Goal: Check status: Check status

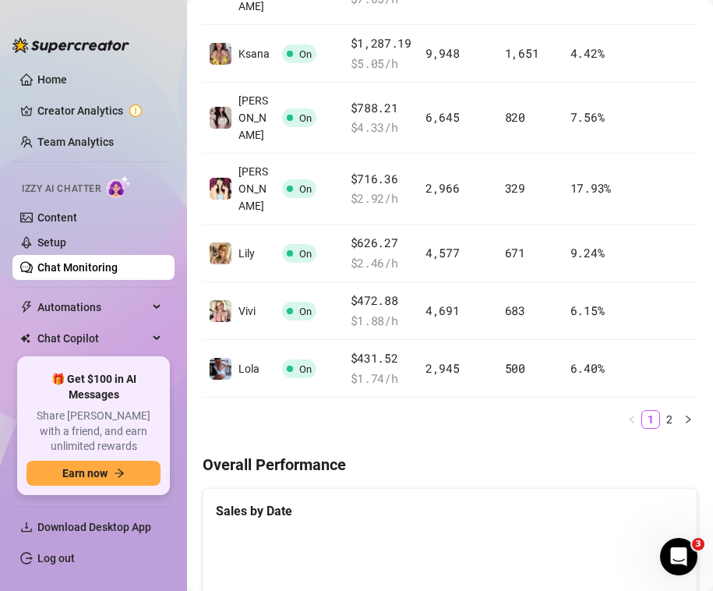
scroll to position [670, 0]
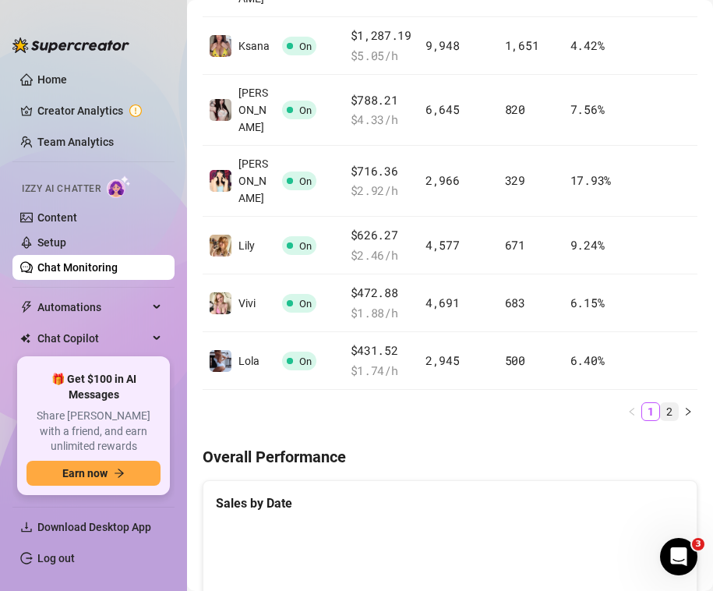
click at [668, 403] on link "2" at bounding box center [669, 411] width 17 height 17
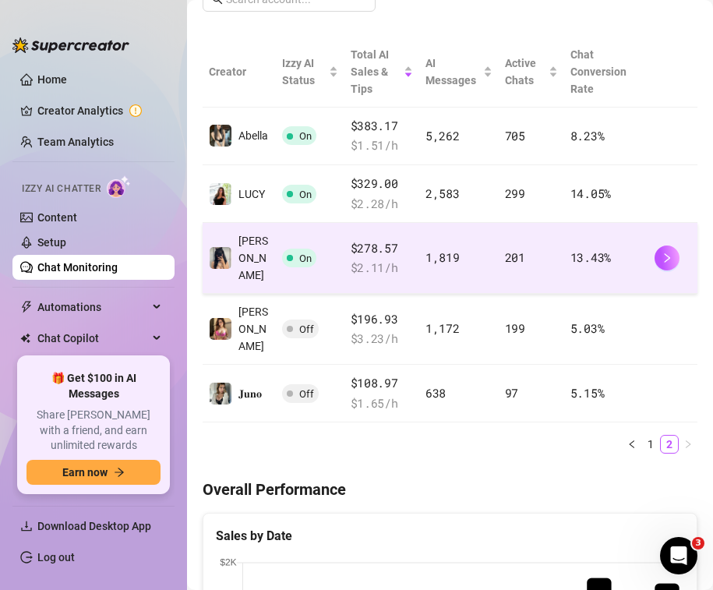
scroll to position [0, 0]
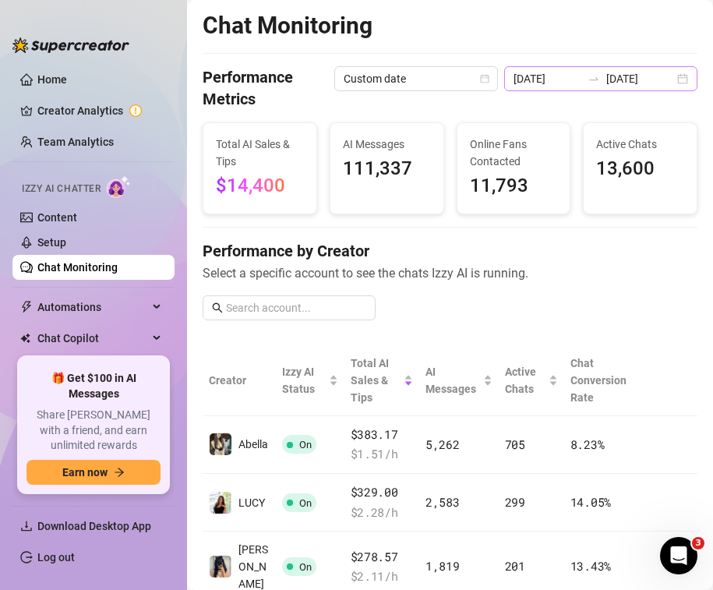
click at [677, 73] on div "[DATE] [DATE]" at bounding box center [600, 78] width 193 height 25
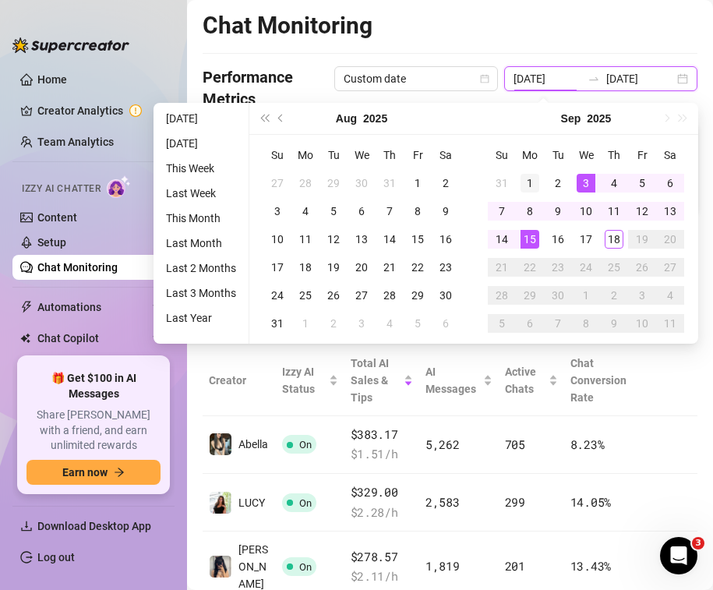
type input "[DATE]"
click at [532, 179] on div "1" at bounding box center [530, 183] width 19 height 19
type input "[DATE]"
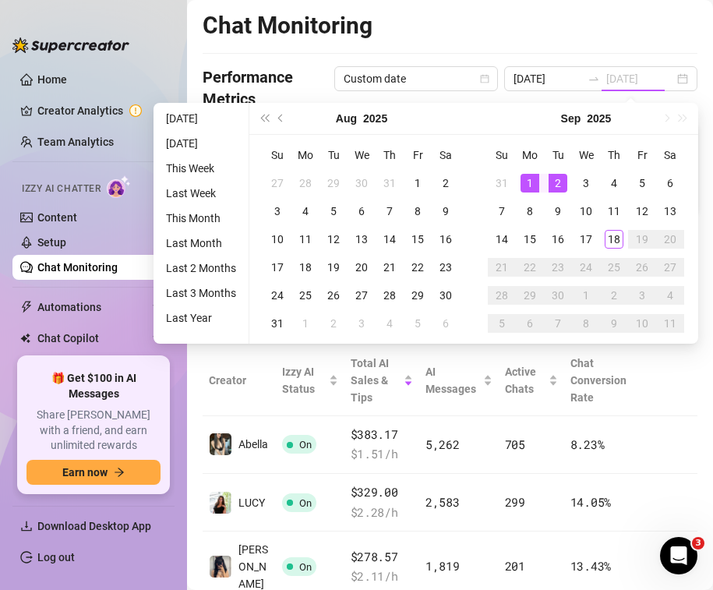
click at [562, 177] on div "2" at bounding box center [558, 183] width 19 height 19
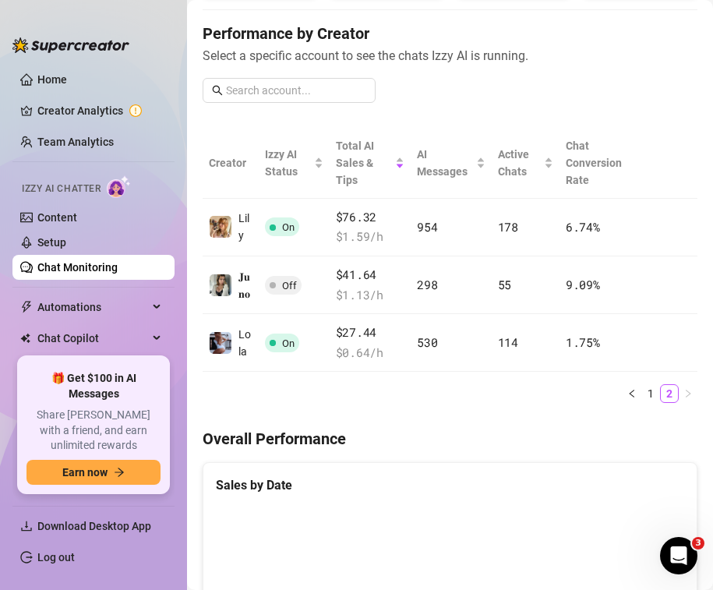
scroll to position [216, 0]
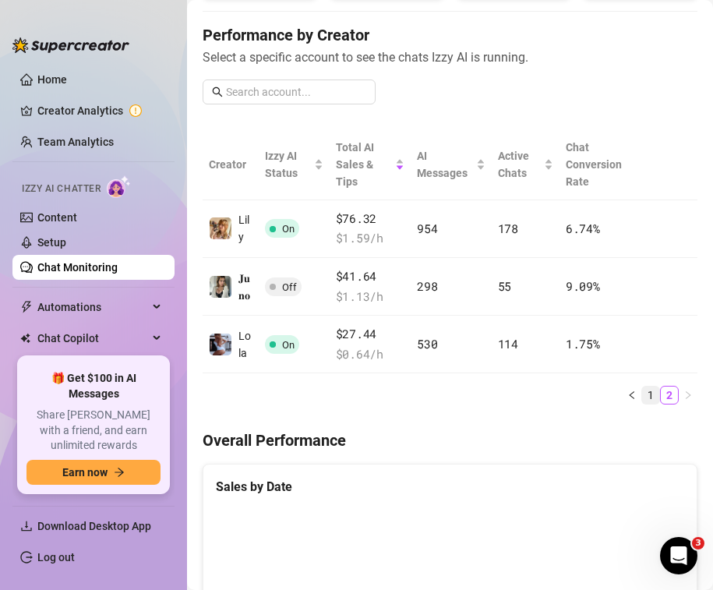
click at [653, 398] on link "1" at bounding box center [650, 395] width 17 height 17
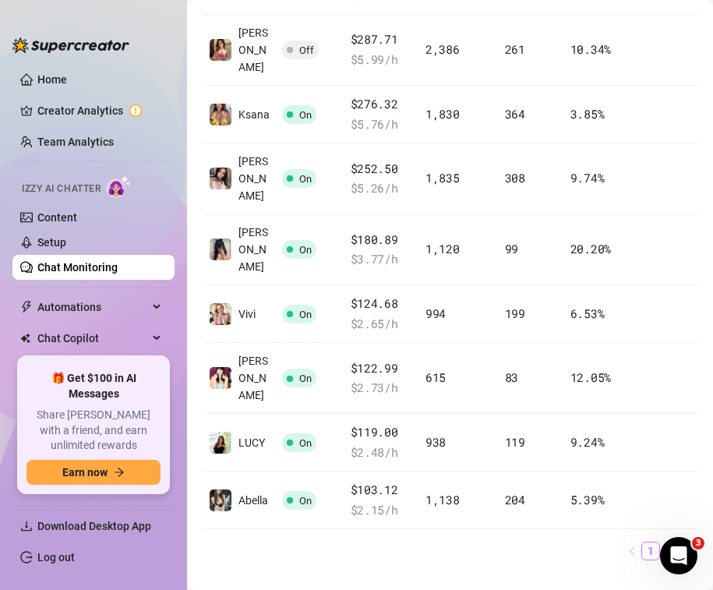
scroll to position [543, 0]
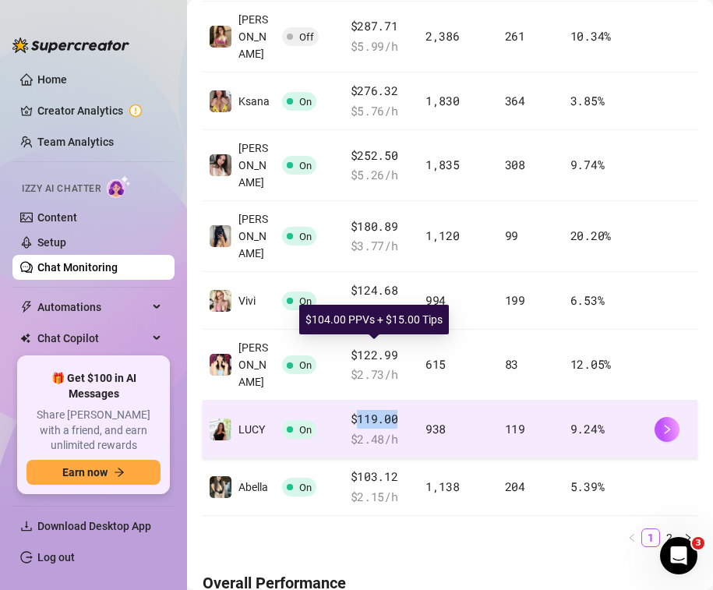
drag, startPoint x: 350, startPoint y: 352, endPoint x: 385, endPoint y: 353, distance: 35.1
click at [385, 410] on span "$119.00" at bounding box center [382, 419] width 62 height 19
